Goal: Task Accomplishment & Management: Manage account settings

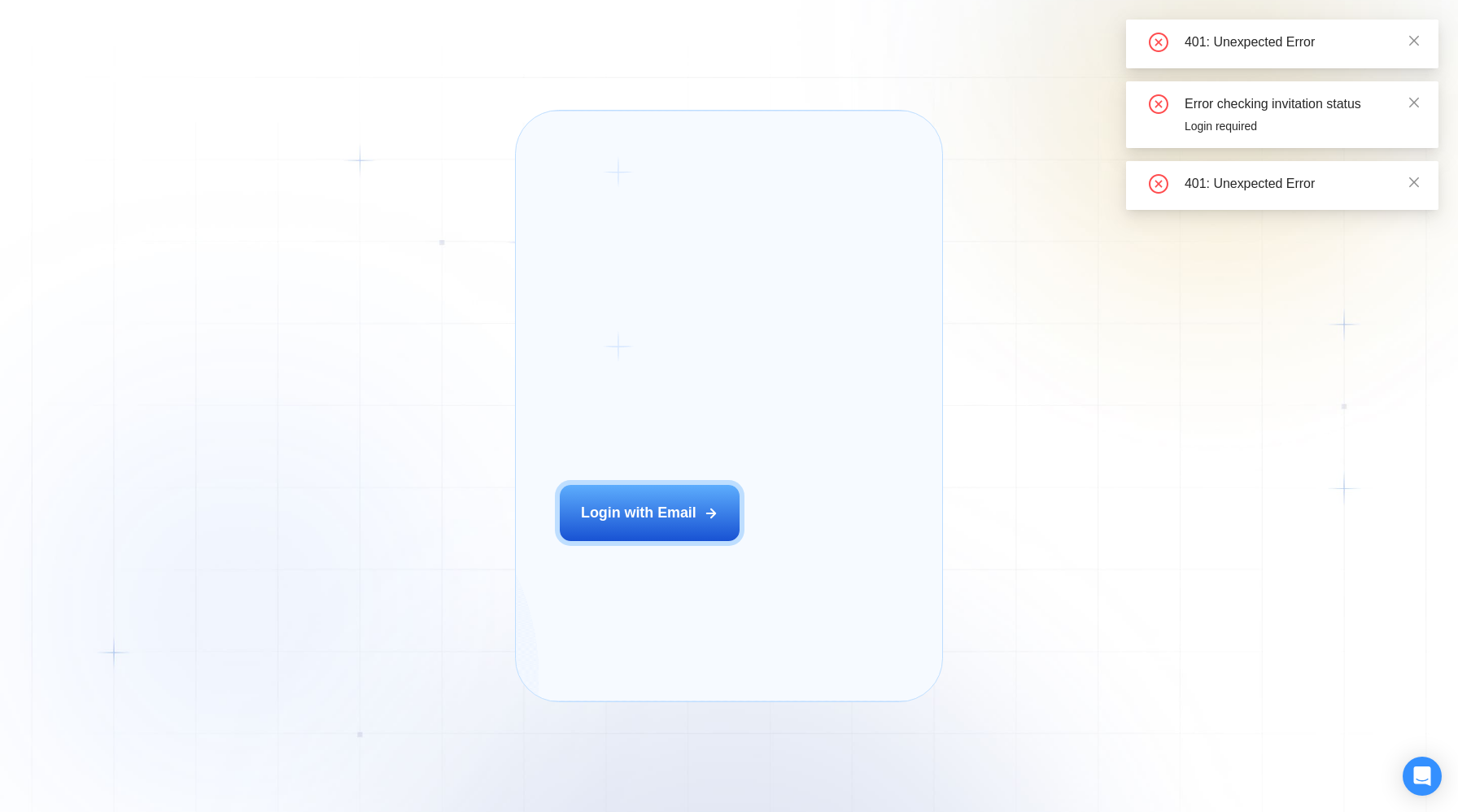
click at [325, 26] on div "Login ‍ Welcome to GigRadar. AI Business Manager for Agencies Login with Email …" at bounding box center [729, 406] width 1458 height 812
